Goal: Use online tool/utility: Use online tool/utility

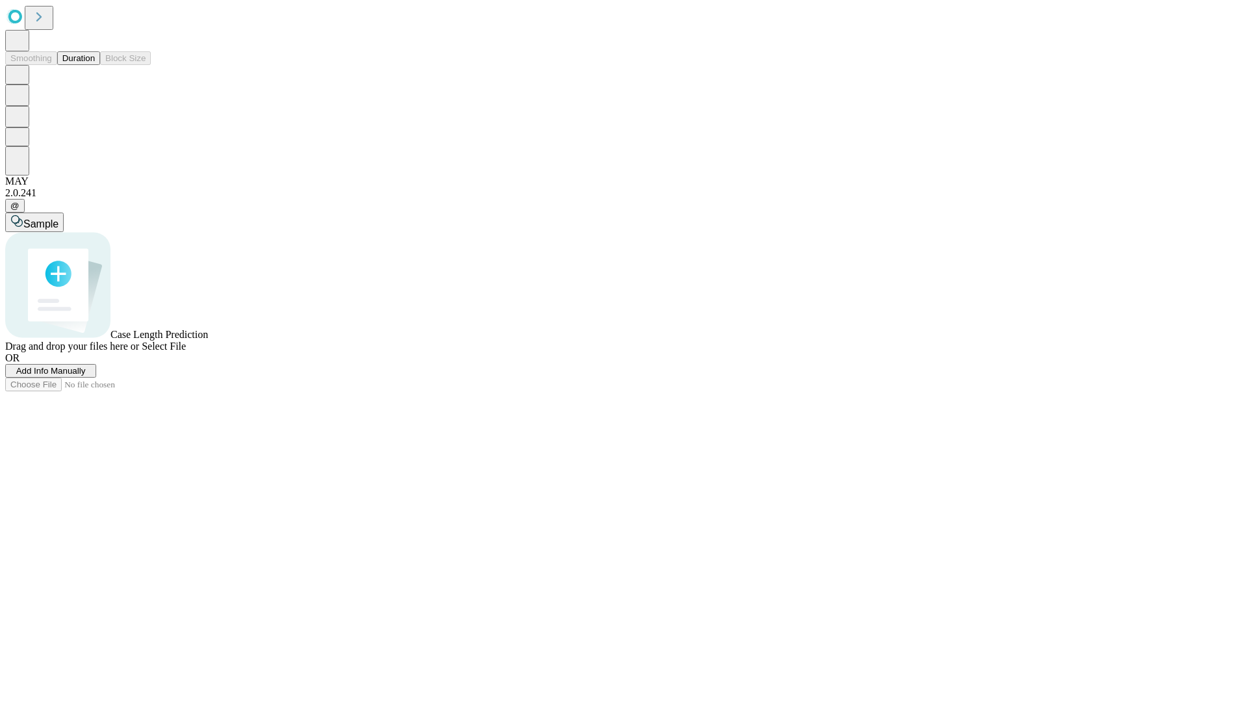
click at [95, 65] on button "Duration" at bounding box center [78, 58] width 43 height 14
click at [86, 376] on span "Add Info Manually" at bounding box center [51, 371] width 70 height 10
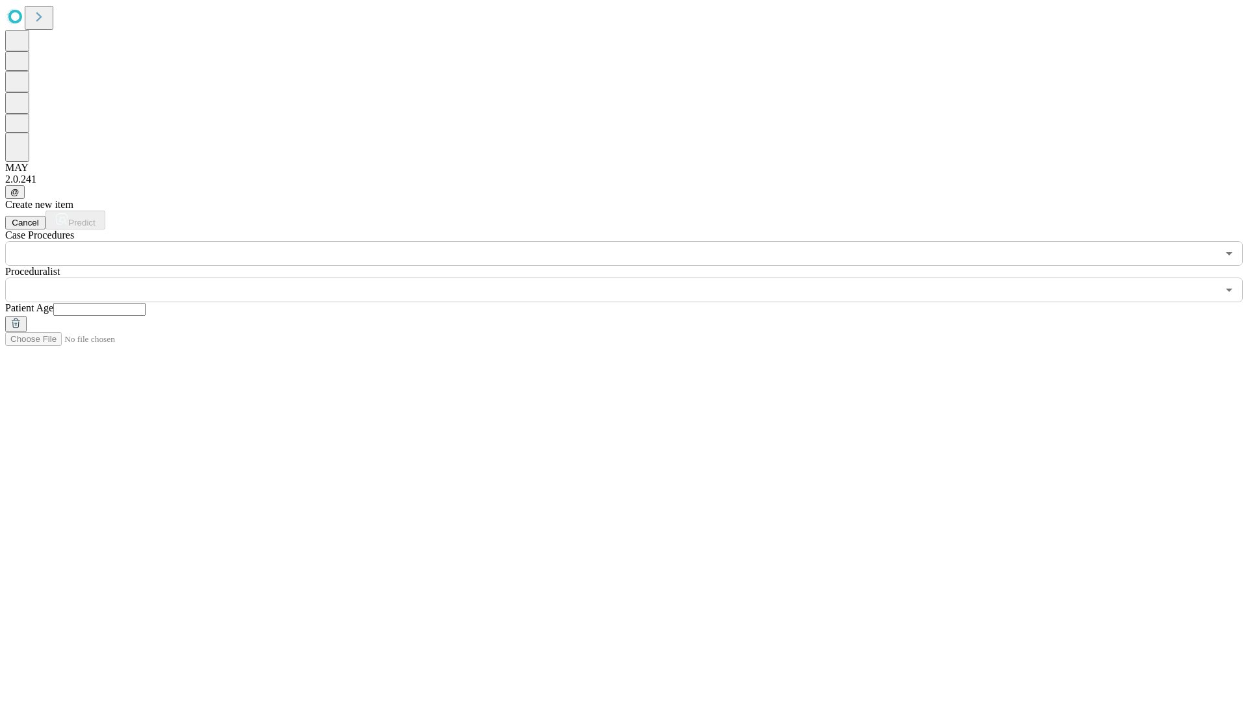
click at [146, 303] on input "text" at bounding box center [99, 309] width 92 height 13
type input "**"
click at [633, 278] on input "text" at bounding box center [611, 290] width 1212 height 25
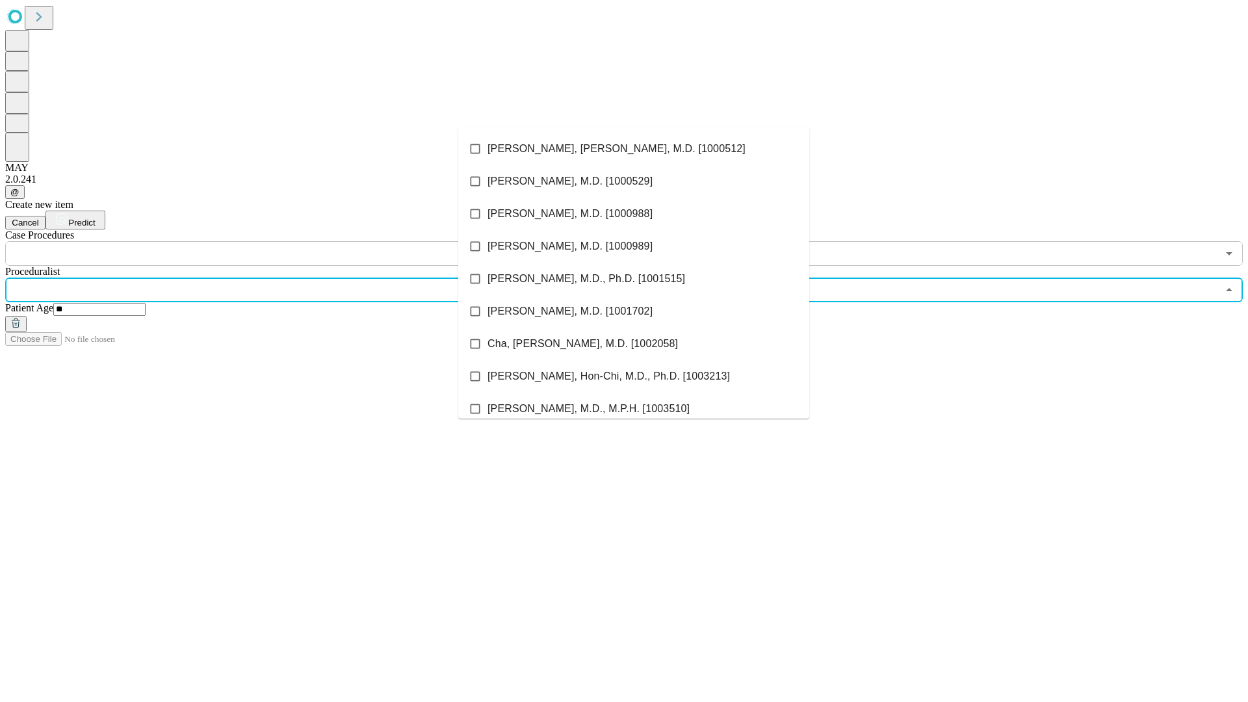
click at [634, 149] on li "[PERSON_NAME], [PERSON_NAME], M.D. [1000512]" at bounding box center [633, 149] width 351 height 33
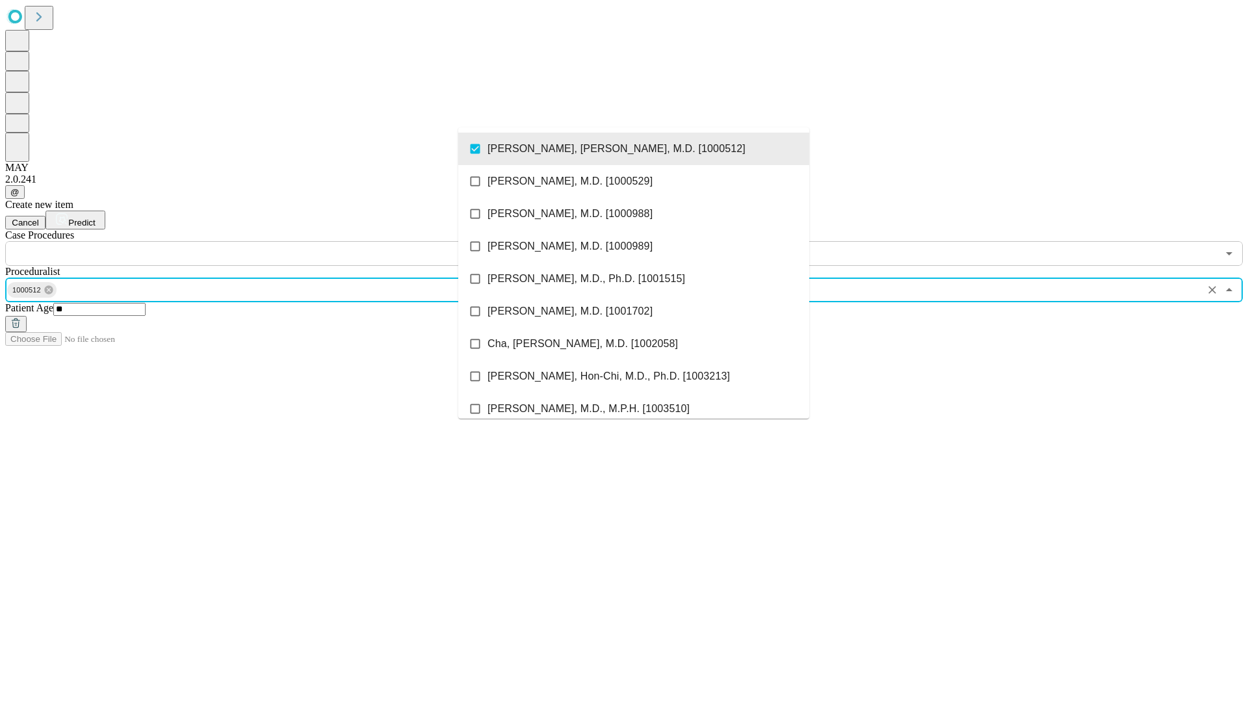
click at [273, 241] on input "text" at bounding box center [611, 253] width 1212 height 25
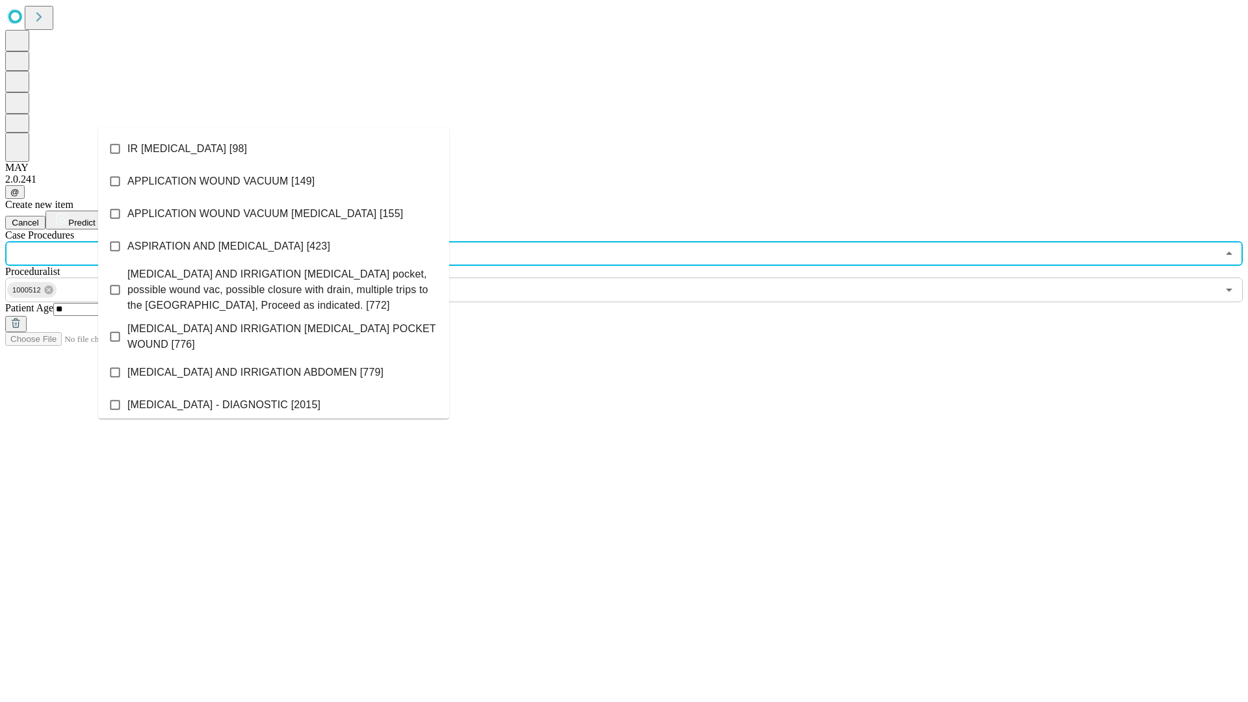
click at [274, 149] on li "IR [MEDICAL_DATA] [98]" at bounding box center [273, 149] width 351 height 33
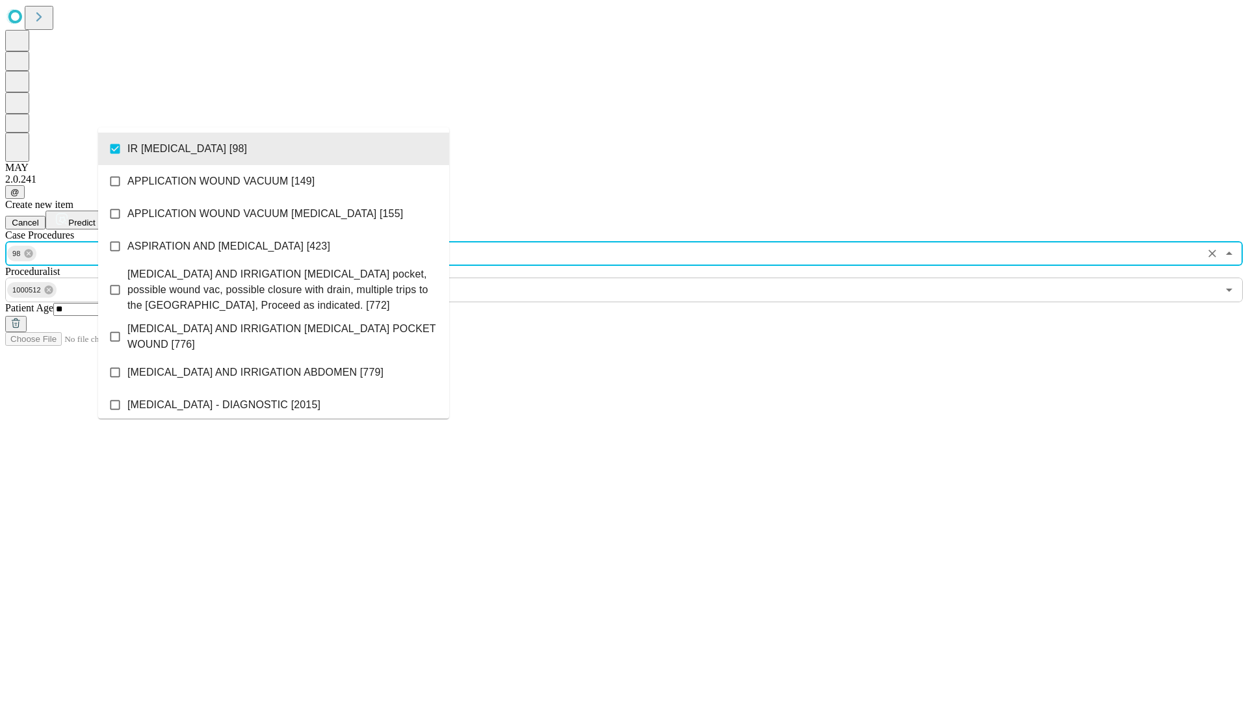
click at [95, 218] on span "Predict" at bounding box center [81, 223] width 27 height 10
